Goal: Entertainment & Leisure: Consume media (video, audio)

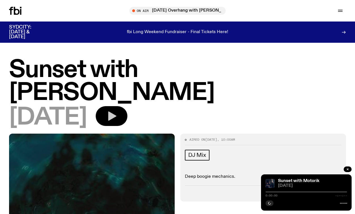
click at [128, 106] on button "button" at bounding box center [112, 116] width 32 height 20
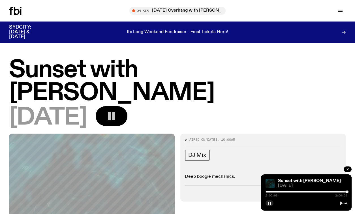
click at [117, 111] on icon "button" at bounding box center [111, 116] width 11 height 11
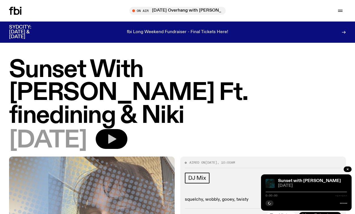
click at [116, 135] on icon "button" at bounding box center [112, 139] width 8 height 9
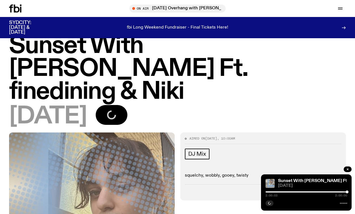
scroll to position [21, 0]
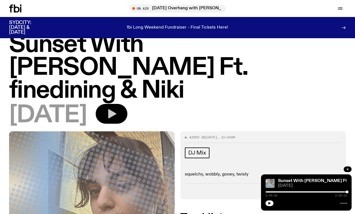
click at [268, 192] on div at bounding box center [307, 192] width 82 height 1
click at [270, 205] on button "button" at bounding box center [270, 204] width 8 height 6
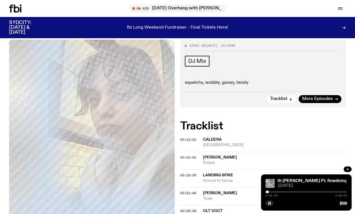
scroll to position [0, 0]
